Goal: Complete application form

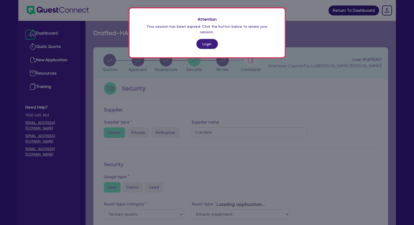
select select "TERTIARY_ASSETS"
select select "BEAUTY_EQUIPMENT"
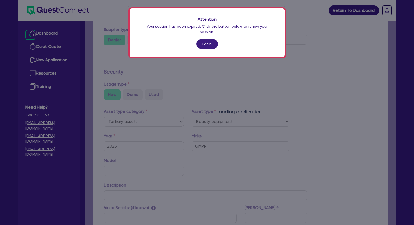
click at [207, 39] on link "Login" at bounding box center [206, 44] width 21 height 10
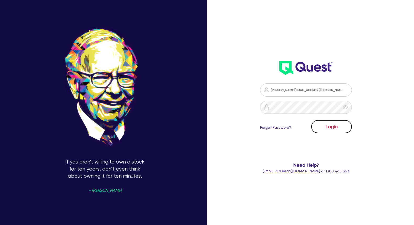
click at [328, 124] on button "Login" at bounding box center [331, 126] width 41 height 13
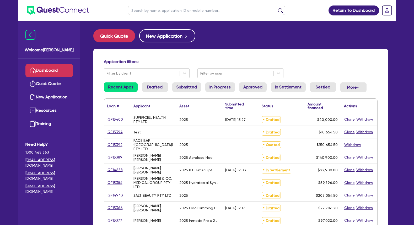
click at [170, 16] on ul at bounding box center [207, 10] width 168 height 21
click at [168, 13] on input "text" at bounding box center [206, 10] width 157 height 9
type input "[PERSON_NAME]"
click at [276, 8] on button "submit" at bounding box center [280, 11] width 8 height 7
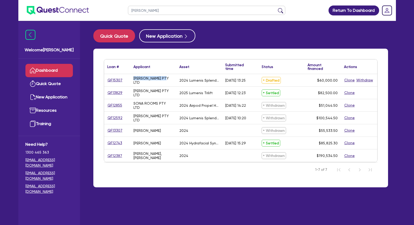
drag, startPoint x: 161, startPoint y: 79, endPoint x: 132, endPoint y: 80, distance: 29.1
click at [132, 80] on div "[PERSON_NAME] PTY LTD" at bounding box center [153, 80] width 46 height 12
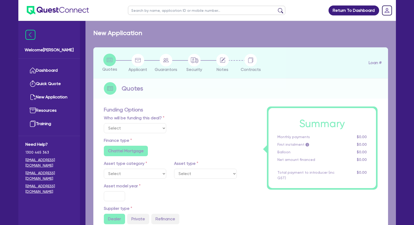
select select "Other"
select select "SECONDARY_ASSETS"
type input "2024"
radio input "true"
type input "60,000"
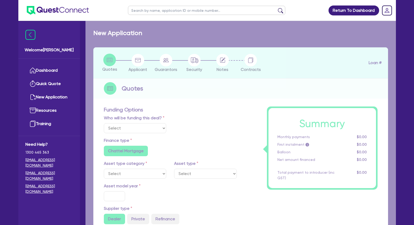
type input "3"
type input "1,800"
radio input "true"
type input "8.25"
radio input "false"
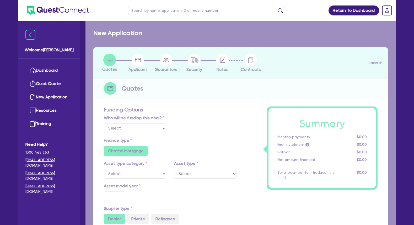
type input "500"
radio input "false"
select select "MEDICAL_DENTAL_LABORATORY_EQUIPMENT"
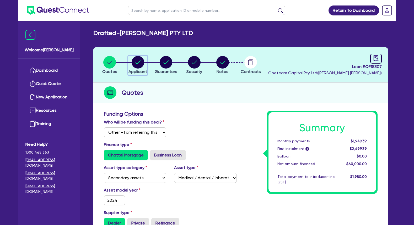
click at [139, 65] on circle "button" at bounding box center [138, 62] width 13 height 13
select select "COMPANY"
select select "HEALTH_BEAUTY"
select select "HAIR_BEAUTY_SALONS"
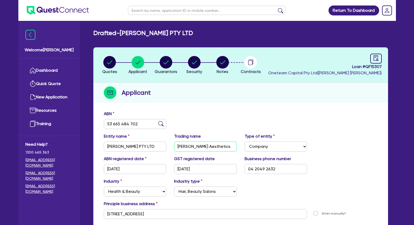
click at [195, 149] on input "[PERSON_NAME] Aesthetics" at bounding box center [205, 147] width 63 height 10
click at [205, 141] on div "Trading name [PERSON_NAME] Aesthetics" at bounding box center [205, 142] width 70 height 18
click at [203, 146] on input "[PERSON_NAME] Aesthetics" at bounding box center [205, 147] width 63 height 10
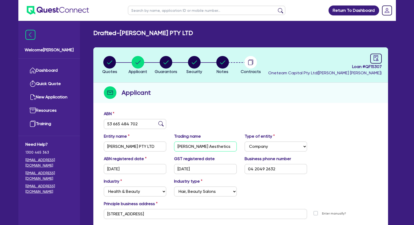
click at [203, 146] on input "[PERSON_NAME] Aesthetics" at bounding box center [205, 147] width 63 height 10
click at [111, 62] on icon "button" at bounding box center [109, 63] width 5 height 4
select select "Other"
select select "SECONDARY_ASSETS"
select select "MEDICAL_DENTAL_LABORATORY_EQUIPMENT"
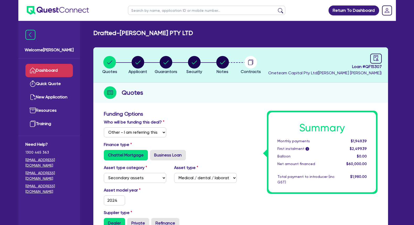
click at [61, 71] on link "Dashboard" at bounding box center [48, 70] width 47 height 13
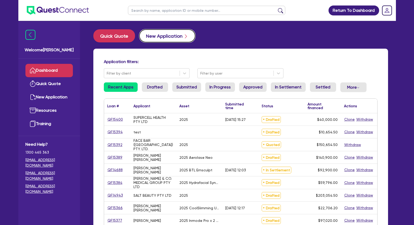
click at [169, 35] on button "New Application" at bounding box center [167, 35] width 56 height 13
select select "Other"
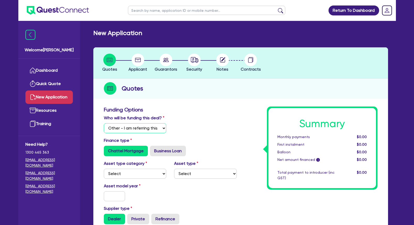
click at [104, 123] on select "Select I will fund 100% I will co-fund with Quest I want Quest to fund 100% Oth…" at bounding box center [135, 128] width 63 height 10
click option "Other - I am referring this deal in" at bounding box center [0, 0] width 0 height 0
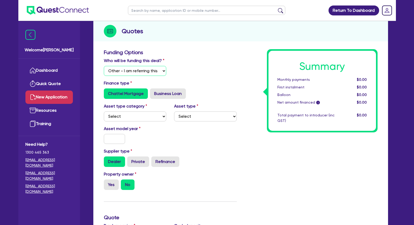
scroll to position [80, 0]
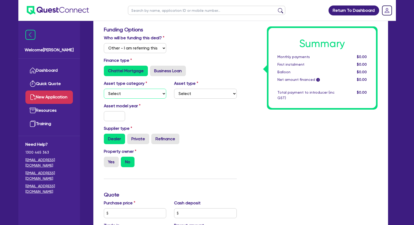
click at [104, 89] on select "Select Cars and light trucks Primary assets Secondary assets Tertiary assets" at bounding box center [135, 94] width 63 height 10
select select "TERTIARY_ASSETS"
click option "Tertiary assets" at bounding box center [0, 0] width 0 height 0
click at [174, 89] on select "Select Beauty equipment IT equipment IT software Watercraft Other" at bounding box center [205, 94] width 63 height 10
select select "BEAUTY_EQUIPMENT"
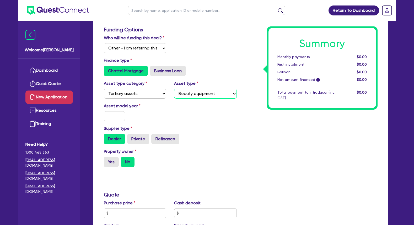
click option "Beauty equipment" at bounding box center [0, 0] width 0 height 0
click at [120, 121] on input "text" at bounding box center [114, 116] width 21 height 10
type input "2025"
click at [177, 114] on div "Asset model year [DATE]" at bounding box center [170, 114] width 141 height 23
drag, startPoint x: 113, startPoint y: 170, endPoint x: 122, endPoint y: 170, distance: 8.9
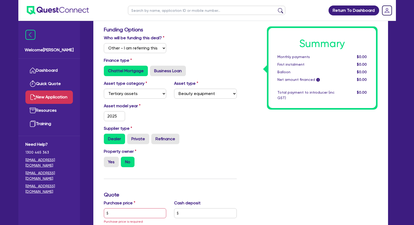
click at [114, 167] on label "Yes" at bounding box center [111, 162] width 15 height 10
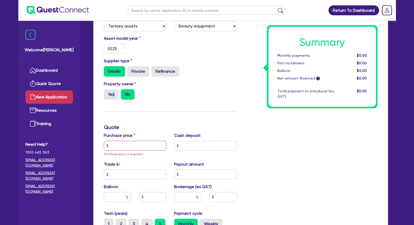
scroll to position [160, 0]
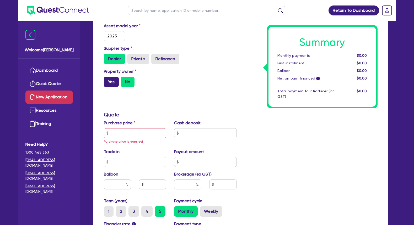
click at [111, 86] on label "Yes" at bounding box center [111, 82] width 15 height 10
click at [107, 80] on input "Yes" at bounding box center [105, 78] width 3 height 3
radio input "true"
click at [132, 138] on input "text" at bounding box center [135, 133] width 63 height 10
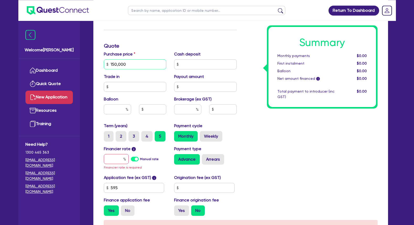
scroll to position [241, 0]
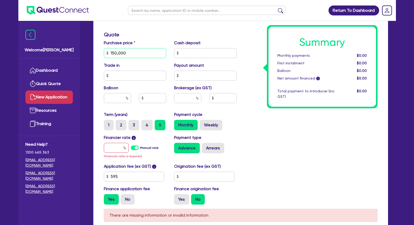
type input "150,000"
click at [117, 153] on input "text" at bounding box center [116, 148] width 25 height 10
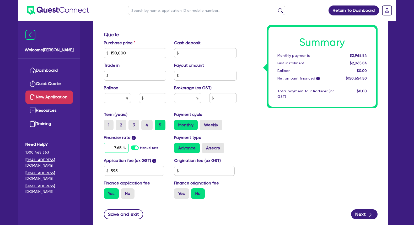
type input "7.65"
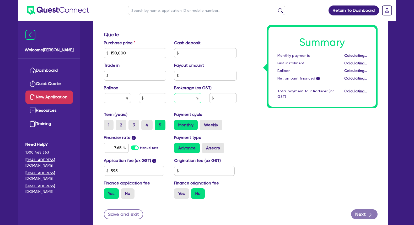
click at [192, 103] on input "text" at bounding box center [187, 98] width 27 height 10
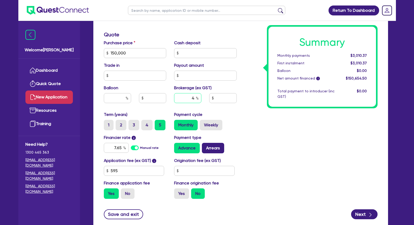
type input "4"
type input "6,026.18"
click at [207, 153] on label "Arrears" at bounding box center [213, 148] width 22 height 10
click at [205, 146] on input "Arrears" at bounding box center [203, 144] width 3 height 3
radio input "true"
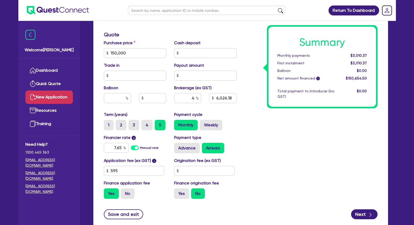
type input "6,026.18"
click at [132, 199] on label "No" at bounding box center [128, 194] width 14 height 10
click at [124, 192] on input "No" at bounding box center [122, 190] width 3 height 3
radio input "true"
type input "6,000"
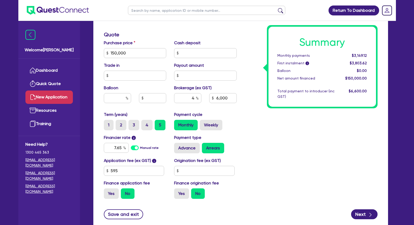
click at [283, 132] on div "Summary Monthly payments $3,149.12 First instalment i $3,803.62 Balloon $0.00 N…" at bounding box center [311, 34] width 141 height 337
click at [313, 141] on div "Summary Monthly payments $3,149.12 First instalment i $3,803.62 Balloon $0.00 N…" at bounding box center [311, 34] width 141 height 337
drag, startPoint x: 356, startPoint y: 56, endPoint x: 362, endPoint y: 57, distance: 5.9
click at [362, 57] on span "$3,149.12" at bounding box center [359, 55] width 15 height 4
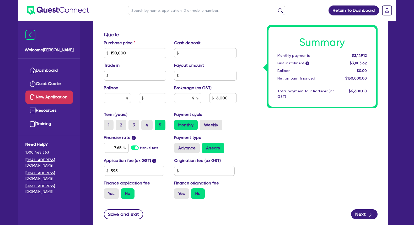
drag, startPoint x: 279, startPoint y: 137, endPoint x: 270, endPoint y: 137, distance: 8.7
click at [275, 137] on div "Summary Monthly payments $3,149.12 First instalment i $3,803.62 Balloon $0.00 N…" at bounding box center [311, 34] width 141 height 337
click at [257, 122] on div "Summary Monthly payments $3,149.12 First instalment i $3,803.62 Balloon $0.00 N…" at bounding box center [311, 34] width 141 height 337
click at [281, 112] on div "Summary Monthly payments $3,149.12 First instalment i $3,803.62 Balloon $0.00 N…" at bounding box center [311, 34] width 141 height 337
click at [283, 127] on div "Summary Monthly payments $3,149.12 First instalment i $3,803.62 Balloon $0.00 N…" at bounding box center [311, 34] width 141 height 337
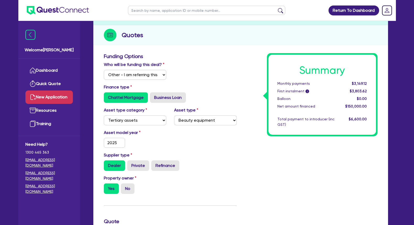
scroll to position [0, 0]
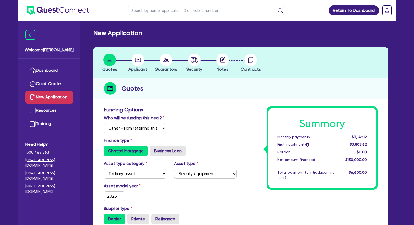
click at [194, 120] on div "Who will be funding this deal? Select I will fund 100% I will co-fund with Ques…" at bounding box center [170, 126] width 141 height 23
click at [237, 99] on div "Quotes" at bounding box center [240, 89] width 295 height 20
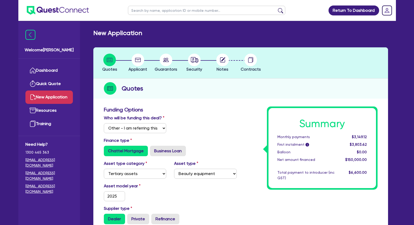
click at [188, 109] on h3 "Funding Options" at bounding box center [170, 110] width 133 height 6
click at [55, 86] on link "Quick Quote" at bounding box center [48, 83] width 47 height 13
select select "Other"
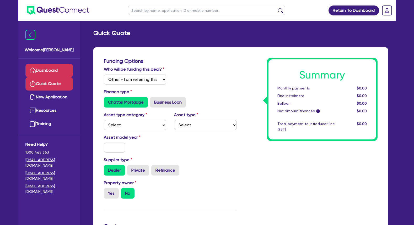
click at [54, 67] on link "Dashboard" at bounding box center [48, 70] width 47 height 13
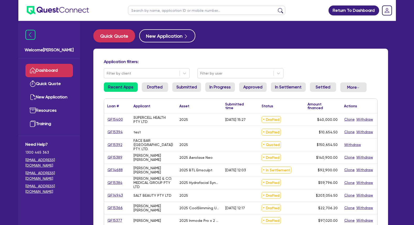
click at [165, 11] on input "text" at bounding box center [206, 10] width 157 height 9
click at [159, 10] on input "text" at bounding box center [206, 10] width 157 height 9
type input "eva"
click at [276, 8] on button "submit" at bounding box center [280, 11] width 8 height 7
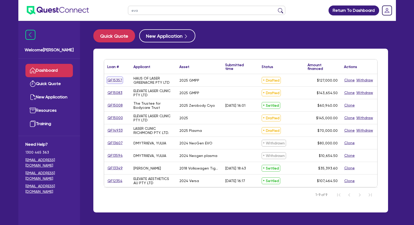
click at [116, 81] on link "QF15357" at bounding box center [114, 80] width 15 height 6
select select "Other"
select select "TERTIARY_ASSETS"
select select "BEAUTY_EQUIPMENT"
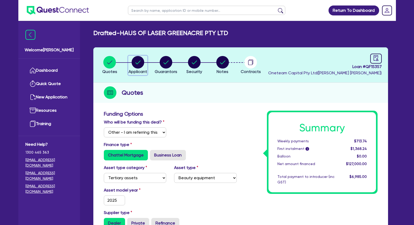
click at [137, 61] on circle "button" at bounding box center [138, 62] width 13 height 13
select select "COMPANY"
select select "HEALTH_BEAUTY"
select select "HAIR_BEAUTY_SALONS"
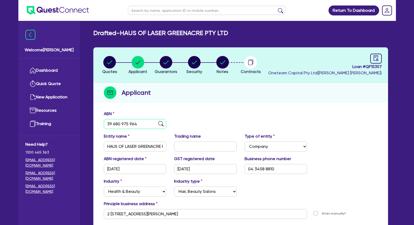
click at [131, 125] on input "39 680 975 964" at bounding box center [135, 124] width 63 height 10
click at [158, 146] on input "HAUS OF LASER GREENACRE PTY LTD" at bounding box center [135, 147] width 63 height 10
drag, startPoint x: 161, startPoint y: 146, endPoint x: 91, endPoint y: 145, distance: 69.5
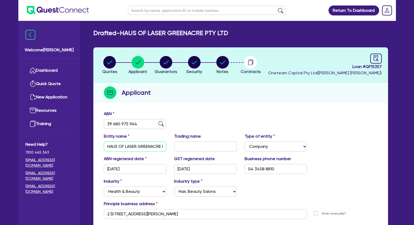
click at [104, 145] on input "HAUS OF LASER GREENACRE PTY LTD" at bounding box center [135, 147] width 63 height 10
click at [220, 62] on circle "button" at bounding box center [222, 62] width 13 height 13
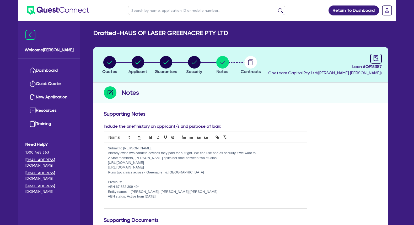
drag, startPoint x: 187, startPoint y: 166, endPoint x: 108, endPoint y: 167, distance: 78.9
click at [108, 167] on div "Submit to [PERSON_NAME]. Already owns two candela devices they paid for outrigh…" at bounding box center [205, 176] width 203 height 66
copy p "[URL][DOMAIN_NAME]"
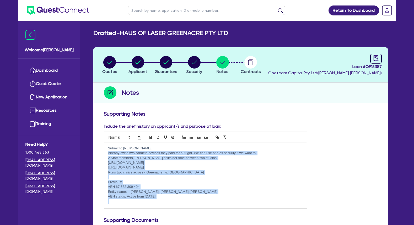
drag, startPoint x: 108, startPoint y: 152, endPoint x: 204, endPoint y: 203, distance: 108.4
click at [204, 203] on div "Submit to [PERSON_NAME]. Already owns two candela devices they paid for outrigh…" at bounding box center [205, 176] width 203 height 66
copy div "Already owns two candela devices they paid for outright. We can use one as secu…"
click at [167, 65] on circle "button" at bounding box center [166, 62] width 13 height 13
select select "MRS"
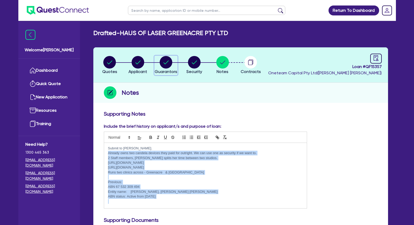
select select "[GEOGRAPHIC_DATA]"
select select "DE_FACTO"
select select "VEHICLE"
select select "CASH"
select select "HOUSEHOLD_PERSONAL"
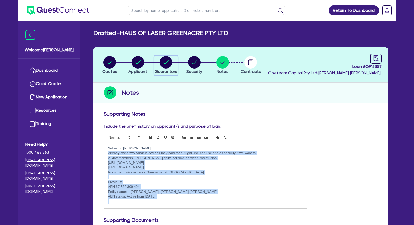
select select "OTHER"
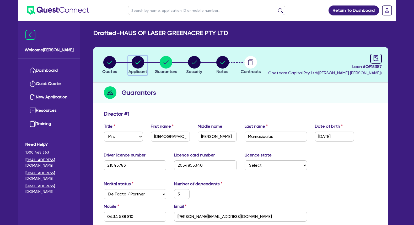
click at [139, 61] on circle "button" at bounding box center [138, 62] width 13 height 13
select select "COMPANY"
select select "HEALTH_BEAUTY"
select select "HAIR_BEAUTY_SALONS"
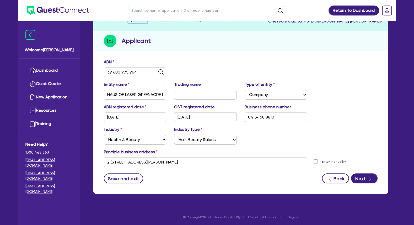
scroll to position [52, 0]
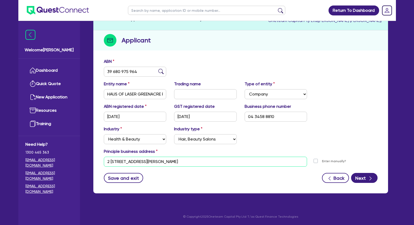
click at [154, 162] on input "2 [STREET_ADDRESS][PERSON_NAME]" at bounding box center [205, 162] width 203 height 10
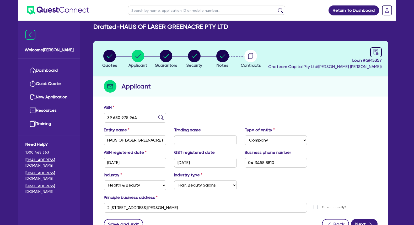
scroll to position [0, 0]
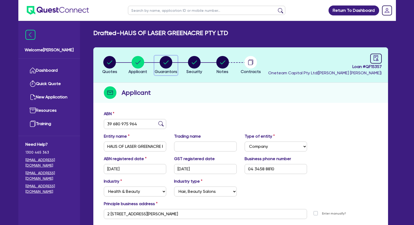
click at [167, 61] on circle "button" at bounding box center [166, 62] width 13 height 13
select select "MRS"
select select "[GEOGRAPHIC_DATA]"
select select "DE_FACTO"
select select "VEHICLE"
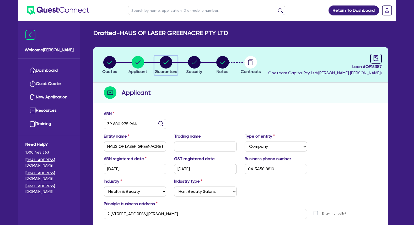
select select "CASH"
select select "HOUSEHOLD_PERSONAL"
select select "OTHER"
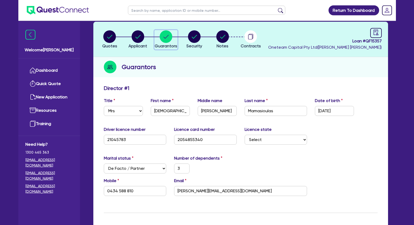
scroll to position [53, 0]
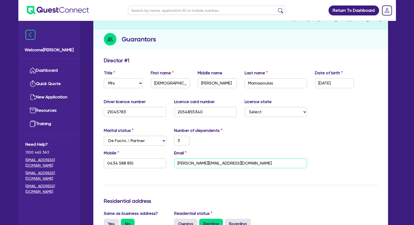
click at [198, 164] on input "[PERSON_NAME][EMAIL_ADDRESS][DOMAIN_NAME]" at bounding box center [240, 164] width 133 height 10
click at [137, 164] on input "0434 588 810" at bounding box center [135, 164] width 63 height 10
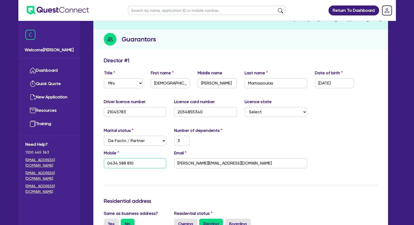
click at [137, 164] on input "0434 588 810" at bounding box center [135, 164] width 63 height 10
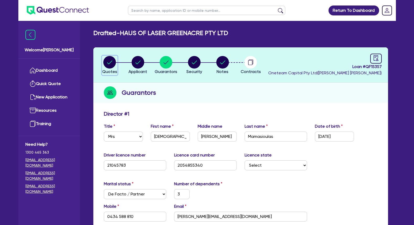
click at [111, 61] on circle "button" at bounding box center [109, 62] width 13 height 13
select select "Other"
select select "TERTIARY_ASSETS"
select select "BEAUTY_EQUIPMENT"
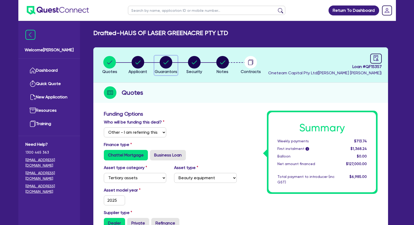
click at [170, 64] on circle "button" at bounding box center [166, 62] width 13 height 13
select select "MRS"
select select "[GEOGRAPHIC_DATA]"
select select "DE_FACTO"
select select "VEHICLE"
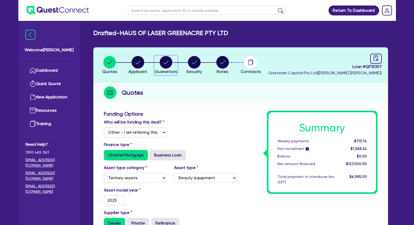
select select "CASH"
select select "HOUSEHOLD_PERSONAL"
select select "OTHER"
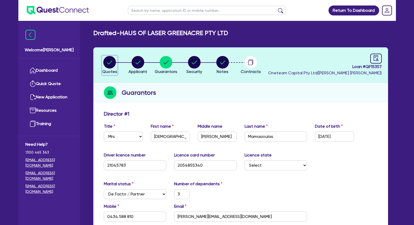
click at [109, 62] on circle "button" at bounding box center [109, 62] width 13 height 13
select select "Other"
select select "TERTIARY_ASSETS"
select select "BEAUTY_EQUIPMENT"
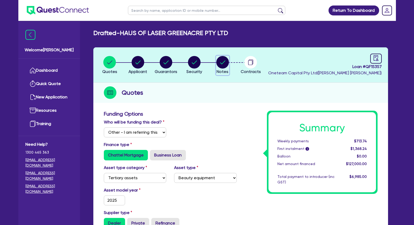
click at [224, 63] on circle "button" at bounding box center [222, 62] width 13 height 13
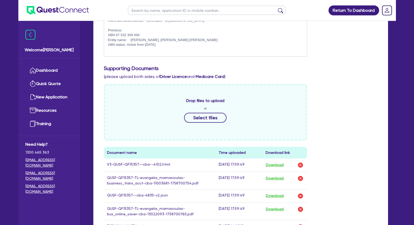
scroll to position [187, 0]
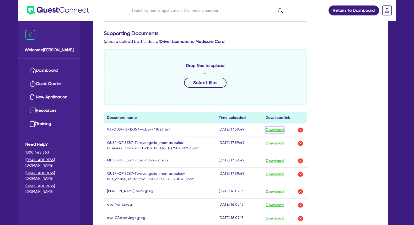
click at [275, 131] on button "Download" at bounding box center [274, 130] width 18 height 7
drag, startPoint x: 329, startPoint y: 65, endPoint x: 195, endPoint y: 64, distance: 133.9
click at [329, 66] on div "Drop files to upload or Select files Document name Time uploaded Download link …" at bounding box center [240, 190] width 281 height 283
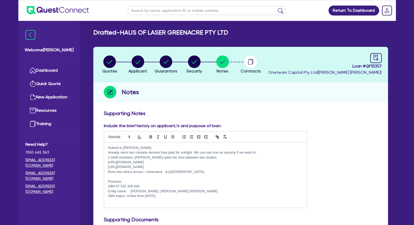
scroll to position [0, 0]
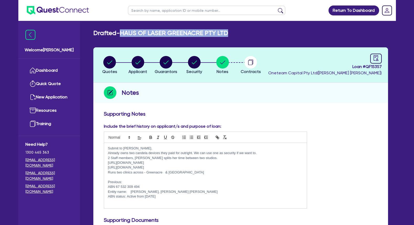
drag, startPoint x: 238, startPoint y: 34, endPoint x: 124, endPoint y: 33, distance: 114.3
click at [124, 33] on div "Drafted - HAUS OF LASER GREENACRE PTY LTD" at bounding box center [240, 33] width 302 height 8
copy h2 "HAUS OF LASER GREENACRE PTY LTD"
click at [139, 65] on circle "button" at bounding box center [138, 62] width 13 height 13
select select "COMPANY"
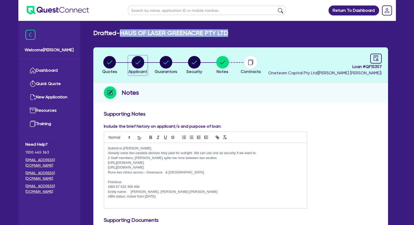
select select "HEALTH_BEAUTY"
select select "HAIR_BEAUTY_SALONS"
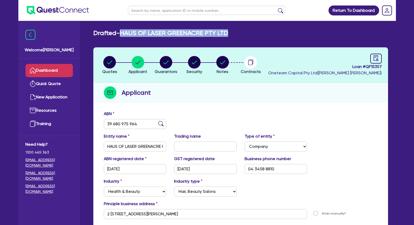
click at [65, 72] on link "Dashboard" at bounding box center [48, 70] width 47 height 13
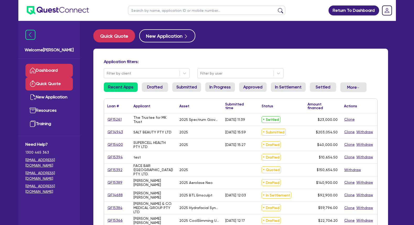
click at [62, 82] on link "Quick Quote" at bounding box center [48, 83] width 47 height 13
select select "Other"
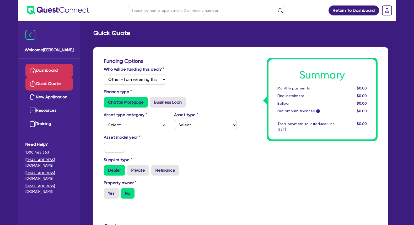
click at [59, 70] on link "Dashboard" at bounding box center [48, 70] width 47 height 13
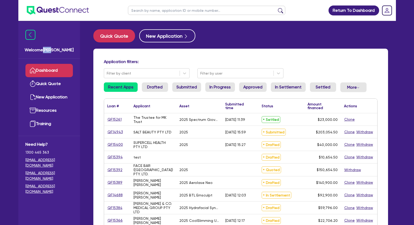
drag, startPoint x: 46, startPoint y: 48, endPoint x: 57, endPoint y: 52, distance: 12.0
click at [57, 52] on span "Welcome [PERSON_NAME]" at bounding box center [49, 50] width 49 height 6
drag, startPoint x: 45, startPoint y: 51, endPoint x: 62, endPoint y: 51, distance: 17.3
click at [62, 51] on span "Welcome [PERSON_NAME]" at bounding box center [49, 50] width 49 height 6
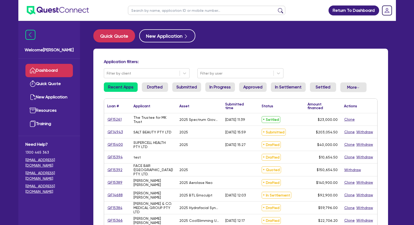
click at [62, 51] on span "Welcome [PERSON_NAME]" at bounding box center [49, 50] width 49 height 6
drag, startPoint x: 24, startPoint y: 50, endPoint x: 55, endPoint y: 51, distance: 30.9
click at [55, 51] on div "Welcome [PERSON_NAME]" at bounding box center [49, 39] width 62 height 37
click at [55, 51] on span "Welcome [PERSON_NAME]" at bounding box center [49, 50] width 49 height 6
drag, startPoint x: 27, startPoint y: 49, endPoint x: 51, endPoint y: 50, distance: 23.6
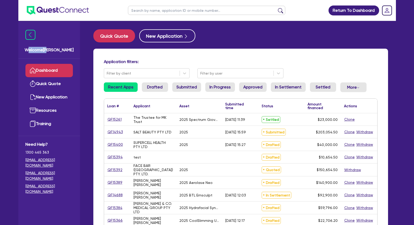
click at [51, 50] on span "Welcome [PERSON_NAME]" at bounding box center [49, 50] width 49 height 6
drag, startPoint x: 52, startPoint y: 51, endPoint x: 26, endPoint y: 49, distance: 26.3
click at [26, 49] on span "Welcome [PERSON_NAME]" at bounding box center [49, 50] width 49 height 6
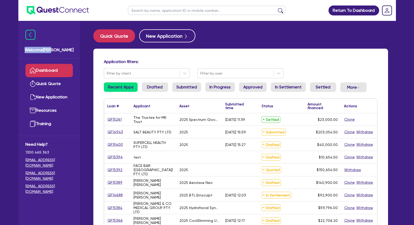
drag, startPoint x: 26, startPoint y: 51, endPoint x: 54, endPoint y: 51, distance: 28.3
click at [54, 51] on span "Welcome [PERSON_NAME]" at bounding box center [49, 50] width 49 height 6
click at [114, 132] on link "QF14943" at bounding box center [115, 132] width 16 height 6
select select "Other"
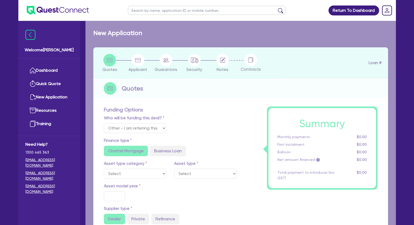
select select "SECONDARY_ASSETS"
type input "2025"
type input "253,000"
type input "50,600"
type input "4.5"
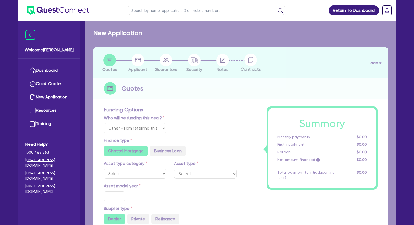
type input "9,137.45"
type input "9.15"
radio input "false"
radio input "true"
select select "MEDICAL_DENTAL_LABORATORY_EQUIPMENT"
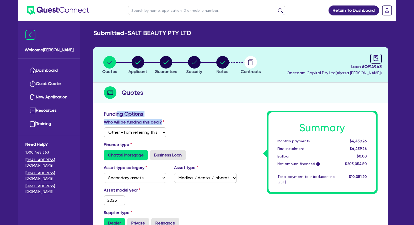
drag, startPoint x: 122, startPoint y: 113, endPoint x: 176, endPoint y: 122, distance: 54.4
click at [176, 122] on div "Who will be funding this deal? Select I will fund 100% I will co-fund with Ques…" at bounding box center [170, 130] width 141 height 23
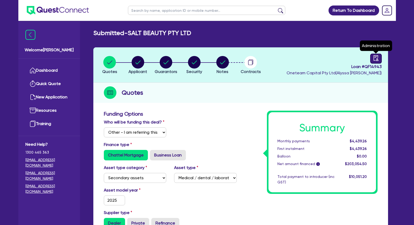
click at [375, 59] on icon "audit" at bounding box center [376, 58] width 6 height 6
select select "SUBMITTED_NEW"
select select "Other"
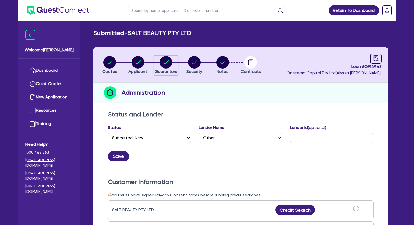
click at [162, 63] on circle "button" at bounding box center [166, 62] width 13 height 13
select select "MRS"
select select "[GEOGRAPHIC_DATA]"
select select "MARRIED"
select select "CASH"
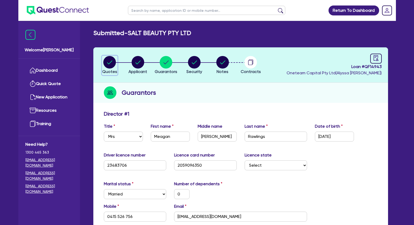
click at [112, 62] on circle "button" at bounding box center [109, 62] width 13 height 13
select select "Other"
select select "SECONDARY_ASSETS"
select select "MEDICAL_DENTAL_LABORATORY_EQUIPMENT"
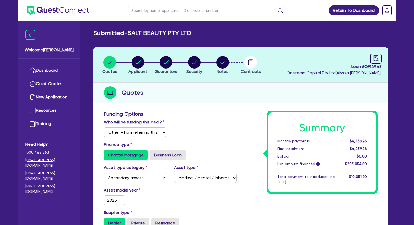
click at [209, 119] on div "Who will be funding this deal? Select I will fund 100% I will co-fund with Ques…" at bounding box center [170, 130] width 141 height 23
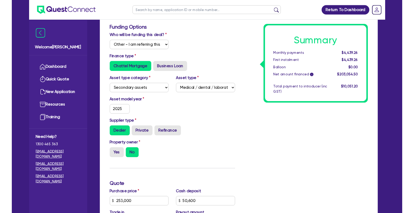
scroll to position [27, 0]
